Goal: Information Seeking & Learning: Find specific fact

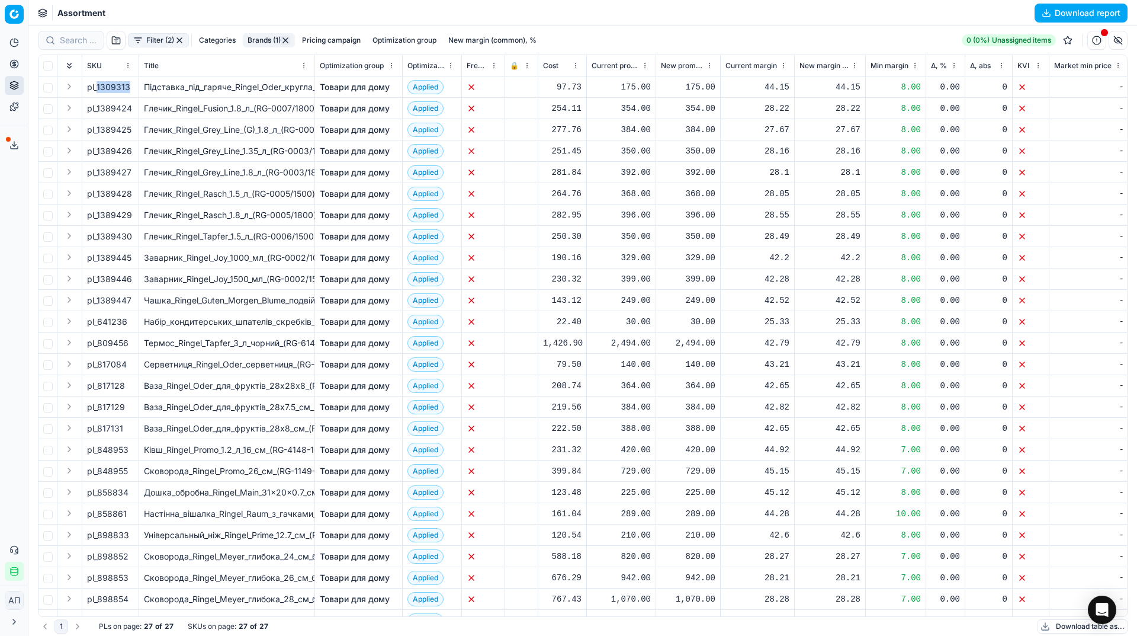
drag, startPoint x: 97, startPoint y: 88, endPoint x: 130, endPoint y: 91, distance: 33.3
click at [130, 91] on div "pl_1309313" at bounding box center [110, 87] width 47 height 12
drag, startPoint x: 99, startPoint y: 108, endPoint x: 134, endPoint y: 110, distance: 35.6
click at [134, 110] on td "pl_1389424" at bounding box center [110, 108] width 57 height 21
click at [116, 109] on span "pl_1389424" at bounding box center [109, 108] width 45 height 12
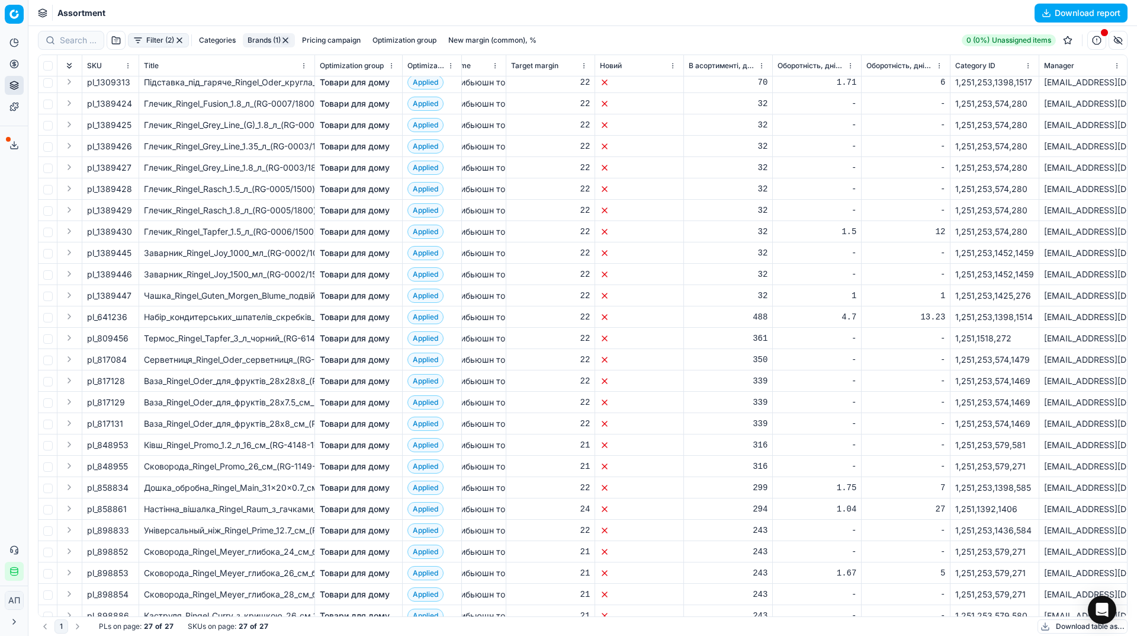
scroll to position [0, 3933]
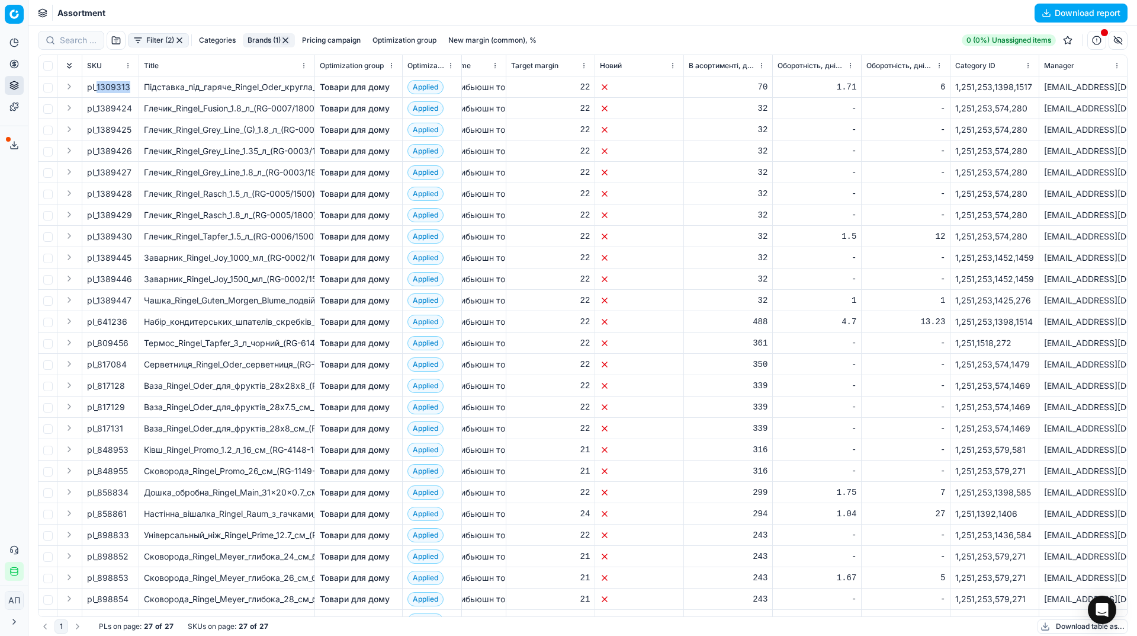
drag, startPoint x: 98, startPoint y: 86, endPoint x: 127, endPoint y: 90, distance: 29.9
click at [127, 90] on div "pl_1309313" at bounding box center [110, 87] width 47 height 12
copy div "1309313"
drag, startPoint x: 98, startPoint y: 108, endPoint x: 136, endPoint y: 108, distance: 37.9
click at [136, 108] on td "pl_1389424" at bounding box center [110, 108] width 57 height 21
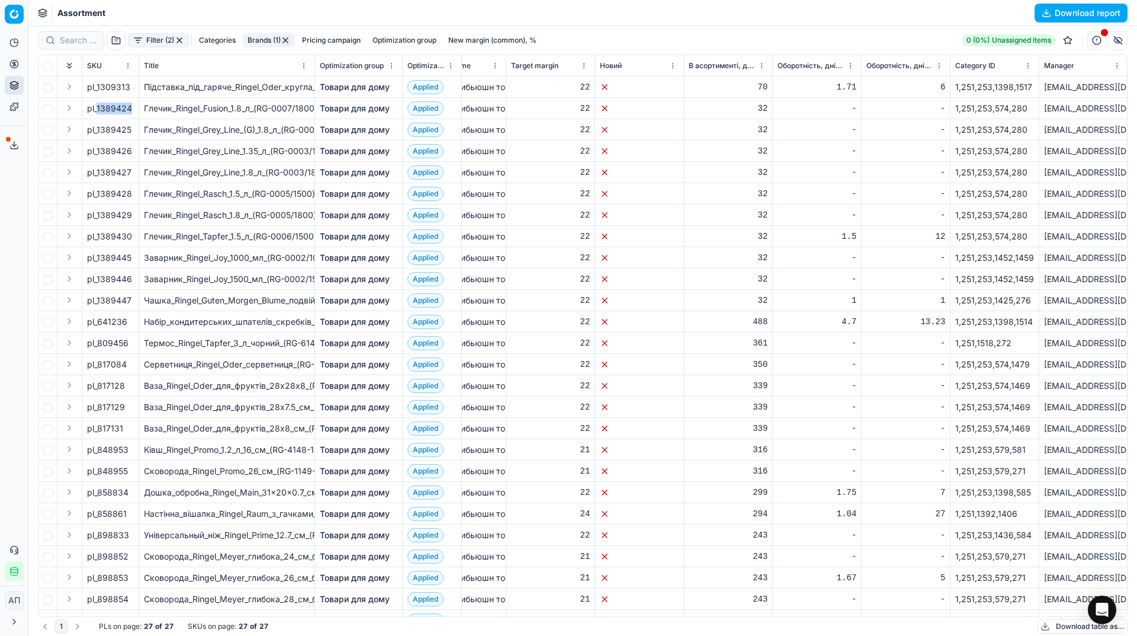
copy span "1389424"
drag, startPoint x: 97, startPoint y: 127, endPoint x: 133, endPoint y: 130, distance: 35.7
click at [133, 130] on div "pl_1389425" at bounding box center [110, 130] width 47 height 12
copy div "1389425"
drag, startPoint x: 97, startPoint y: 150, endPoint x: 133, endPoint y: 154, distance: 36.4
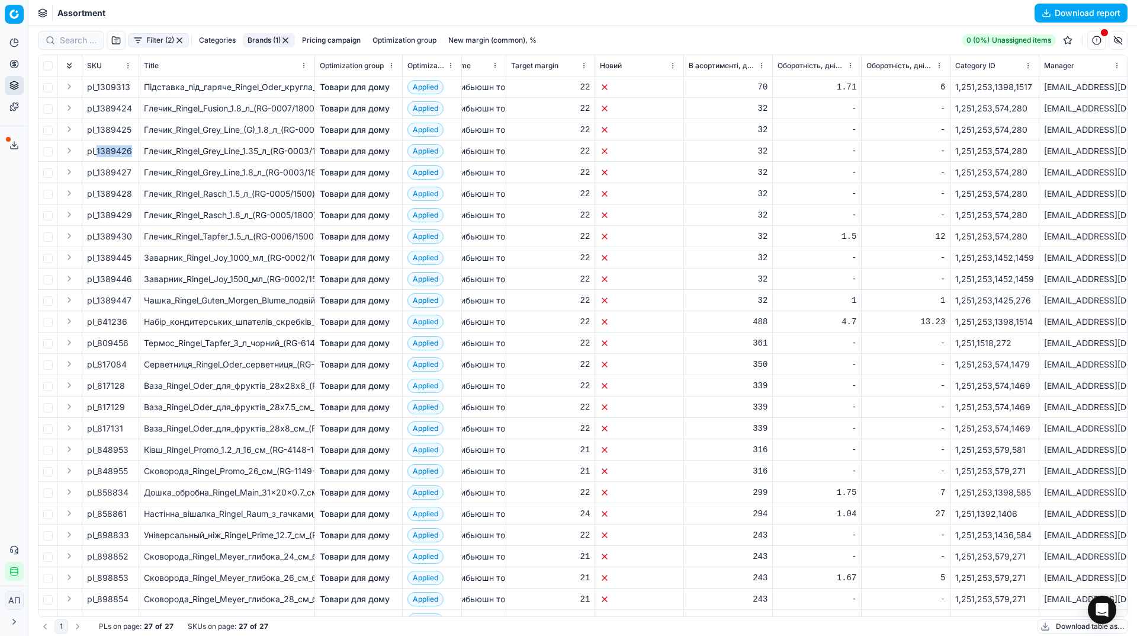
click at [133, 154] on div "pl_1389426" at bounding box center [110, 151] width 47 height 12
copy div "1389426"
drag, startPoint x: 98, startPoint y: 174, endPoint x: 133, endPoint y: 174, distance: 35.5
click at [133, 174] on div "pl_1389427" at bounding box center [110, 172] width 47 height 12
copy div "1389427"
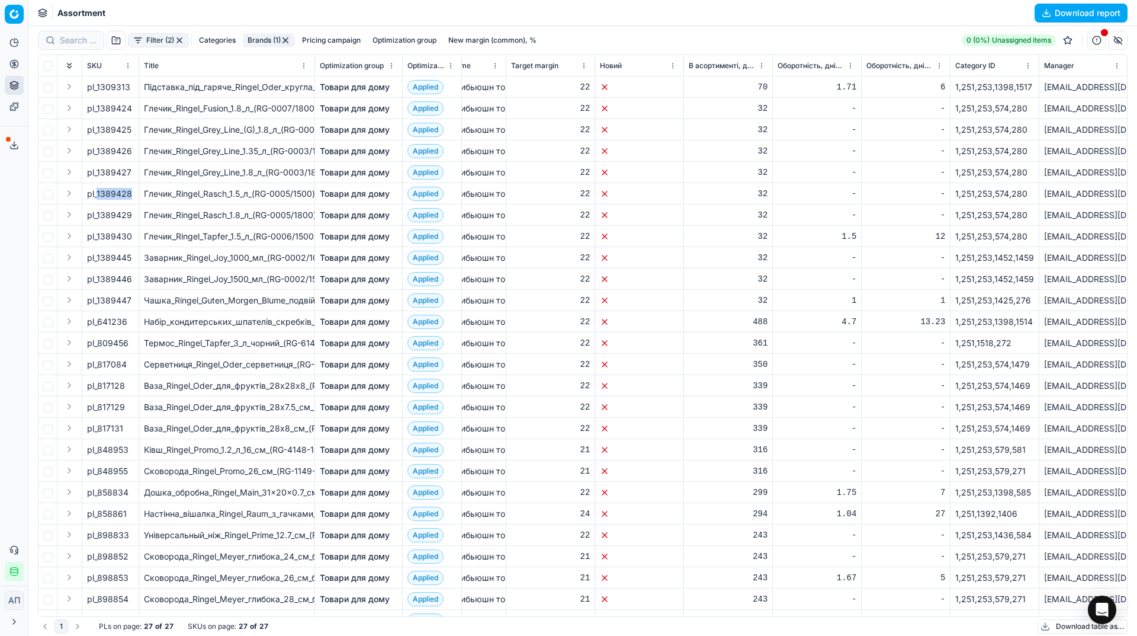
drag, startPoint x: 97, startPoint y: 193, endPoint x: 132, endPoint y: 193, distance: 35.0
click at [132, 193] on div "pl_1389428" at bounding box center [110, 194] width 47 height 12
copy div "1389428"
drag, startPoint x: 98, startPoint y: 214, endPoint x: 136, endPoint y: 212, distance: 37.4
click at [136, 212] on td "pl_1389429" at bounding box center [110, 214] width 57 height 21
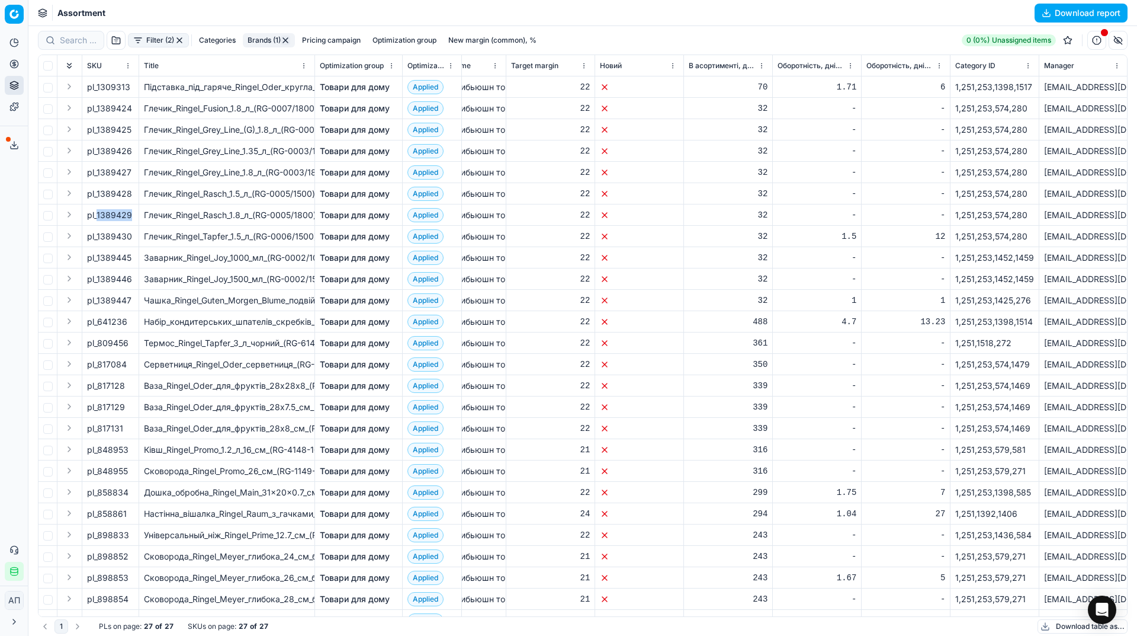
copy span "1389429"
drag, startPoint x: 97, startPoint y: 234, endPoint x: 132, endPoint y: 242, distance: 35.3
click at [132, 242] on td "pl_1389430" at bounding box center [110, 236] width 57 height 21
copy span "1389430"
